Goal: Transaction & Acquisition: Purchase product/service

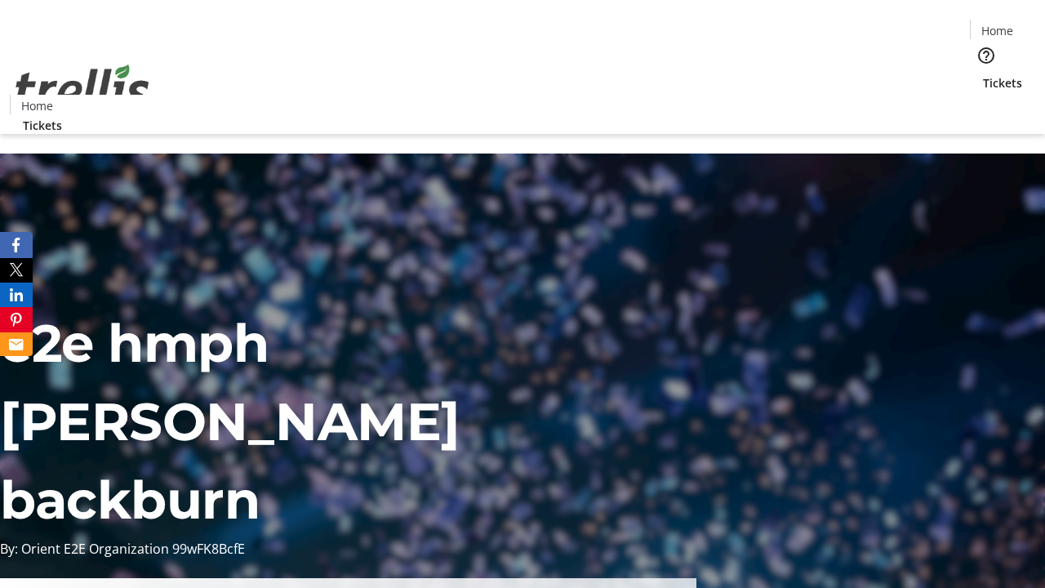
click at [983, 74] on span "Tickets" at bounding box center [1002, 82] width 39 height 17
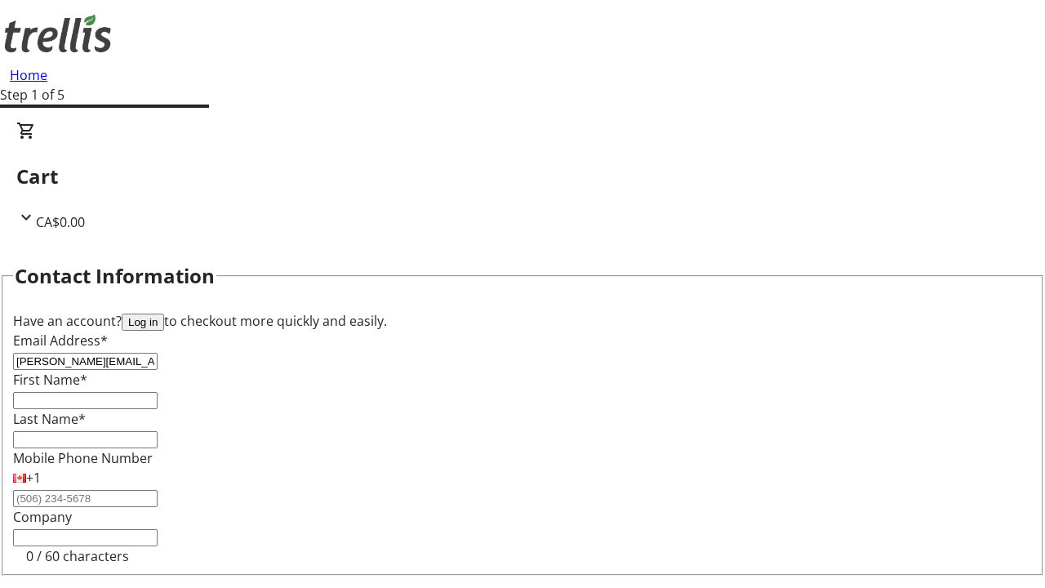
type input "[PERSON_NAME][EMAIL_ADDRESS][DOMAIN_NAME]"
type input "[PERSON_NAME]"
type input "O'Kon"
